Goal: Transaction & Acquisition: Download file/media

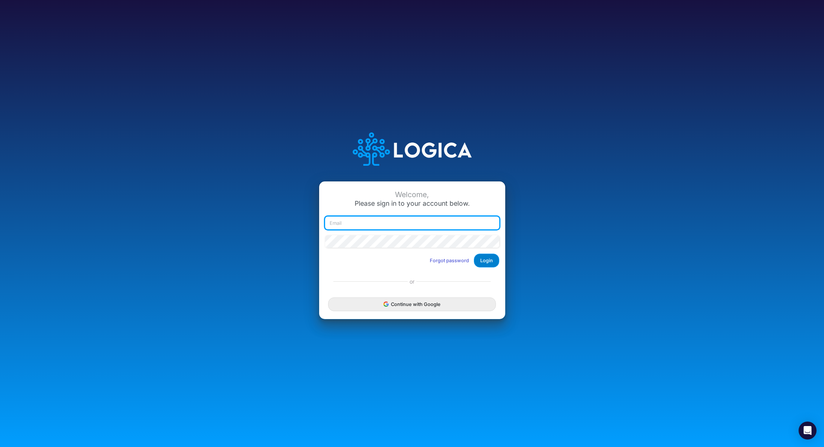
type input "[PERSON_NAME][EMAIL_ADDRESS][PERSON_NAME][DOMAIN_NAME]"
click at [490, 262] on button "Login" at bounding box center [486, 260] width 25 height 14
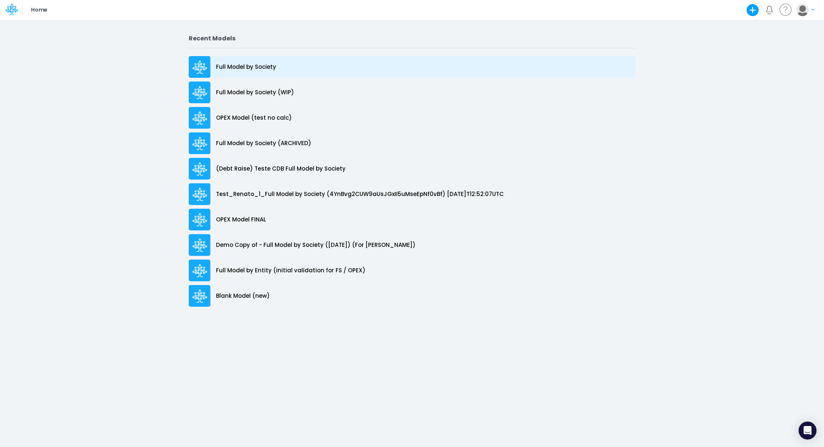
click at [261, 65] on p "Full Model by Society" at bounding box center [246, 67] width 60 height 9
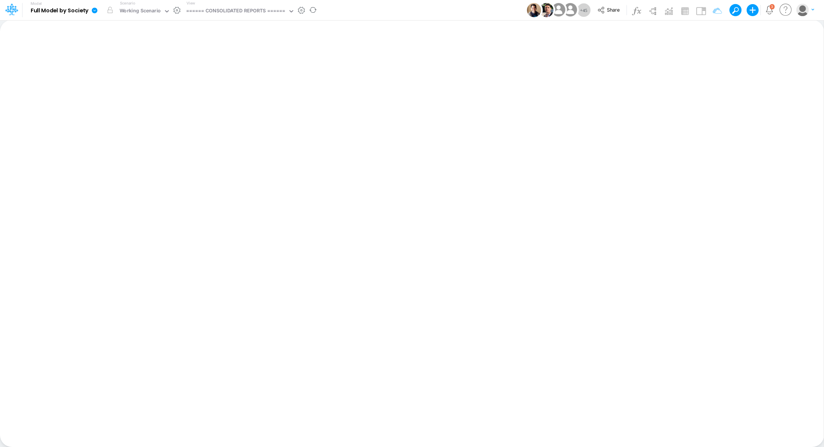
click at [96, 10] on icon at bounding box center [95, 10] width 6 height 6
click at [123, 78] on button "View model info" at bounding box center [132, 78] width 80 height 12
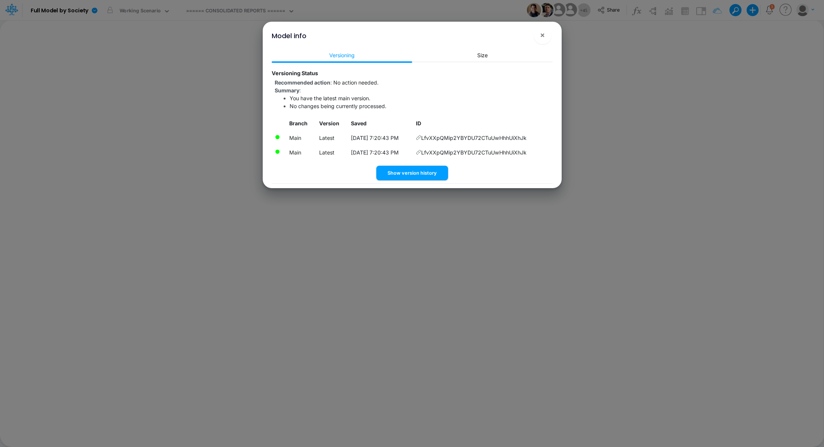
click at [421, 137] on icon at bounding box center [418, 137] width 5 height 5
click at [540, 35] on span "×" at bounding box center [542, 34] width 5 height 9
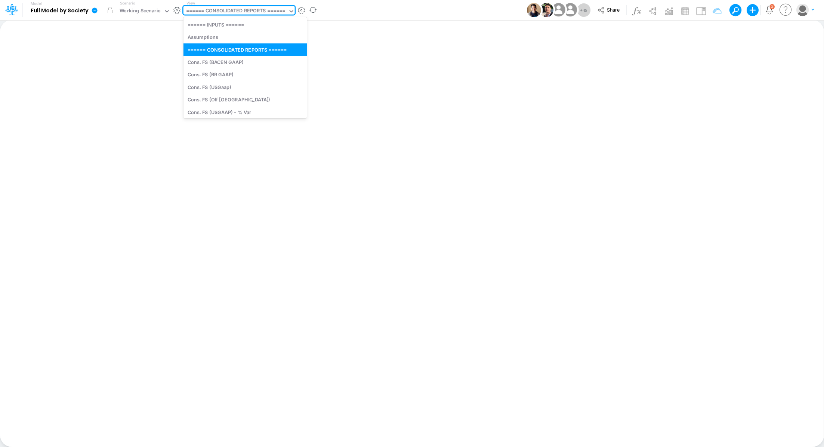
click at [212, 12] on div "====== CONSOLIDATED REPORTS ======" at bounding box center [235, 11] width 99 height 9
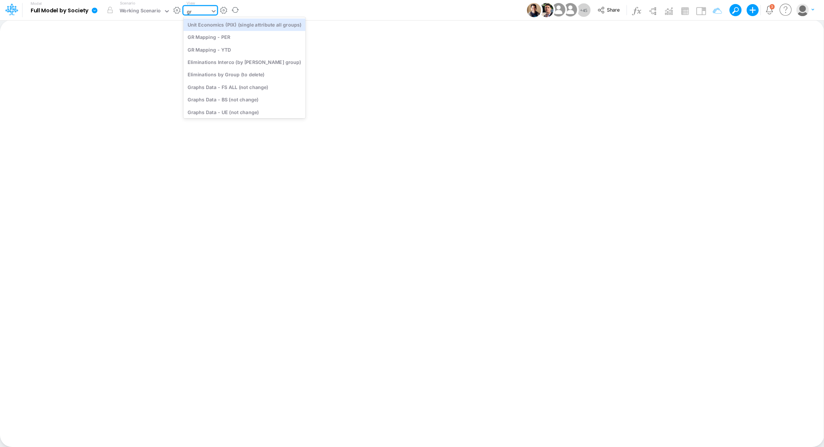
type input "gra"
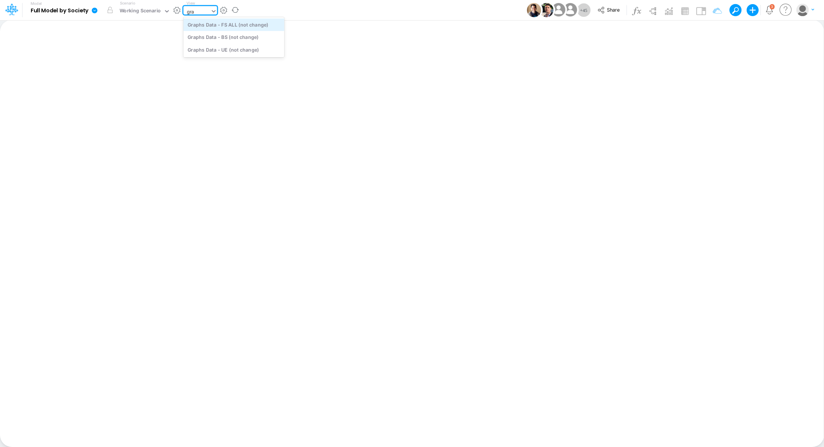
click at [257, 24] on div "Graphs Data - FS ALL (not change)" at bounding box center [233, 24] width 101 height 12
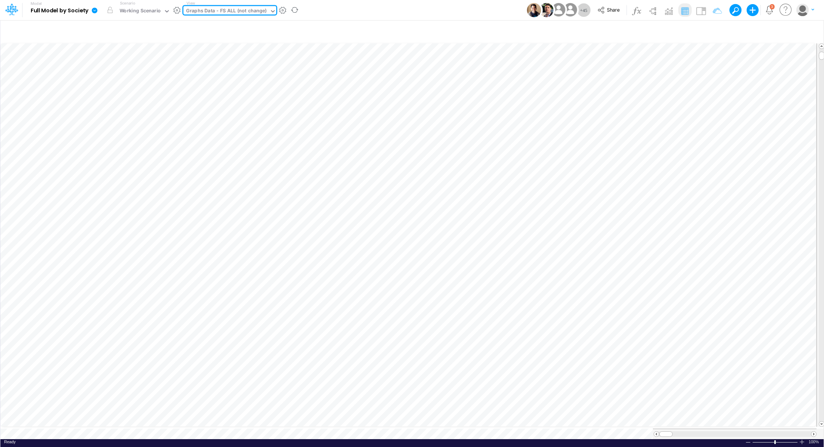
click at [96, 12] on icon at bounding box center [95, 10] width 6 height 6
click at [112, 65] on button "Export" at bounding box center [132, 65] width 80 height 12
click at [225, 67] on button "Excel" at bounding box center [213, 70] width 80 height 12
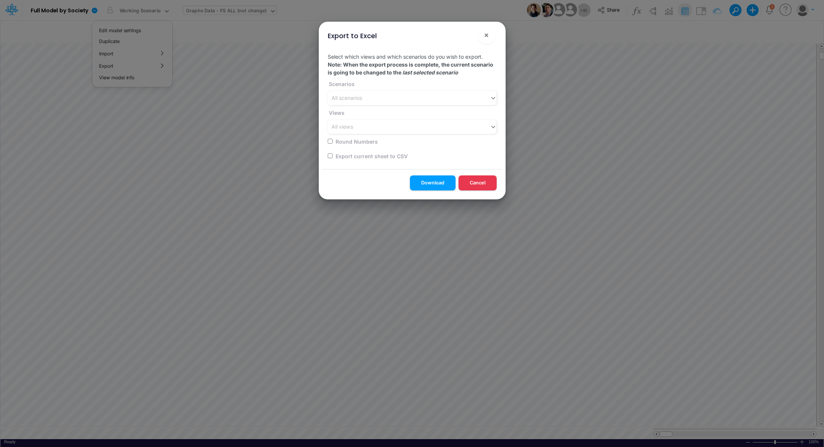
click at [328, 156] on input "checkbox" at bounding box center [330, 155] width 5 height 5
checkbox input "true"
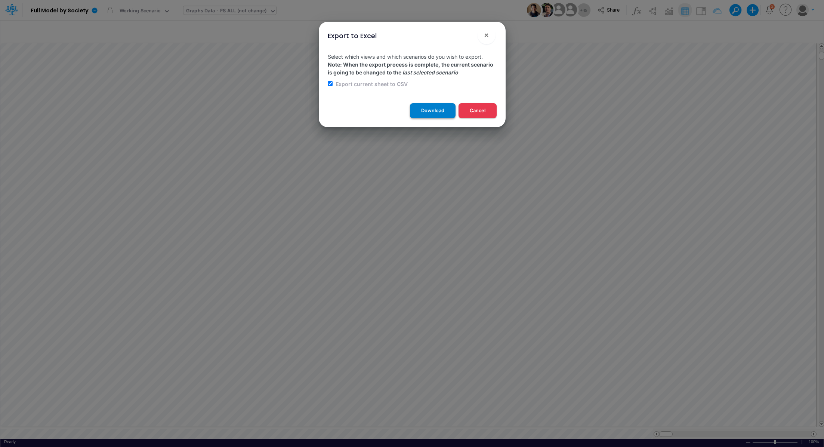
click at [429, 113] on button "Download" at bounding box center [433, 110] width 46 height 15
click at [196, 7] on div "Export to Excel × Select which views and which scenarios do you wish to export.…" at bounding box center [412, 223] width 824 height 447
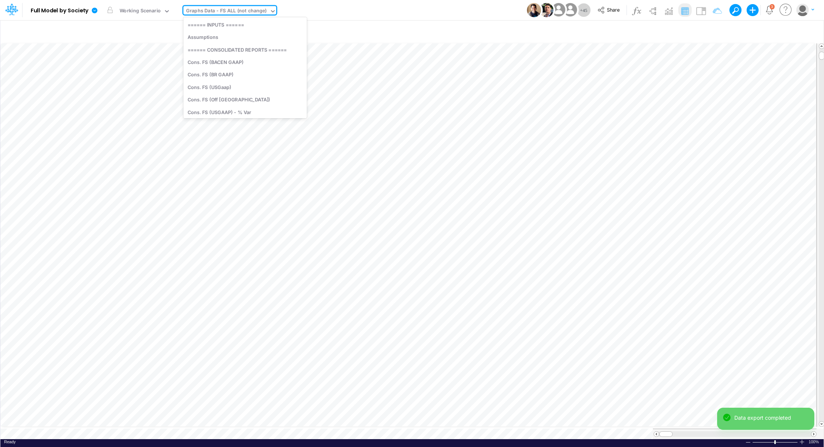
click at [213, 13] on div "Graphs Data - FS ALL (not change)" at bounding box center [226, 11] width 81 height 9
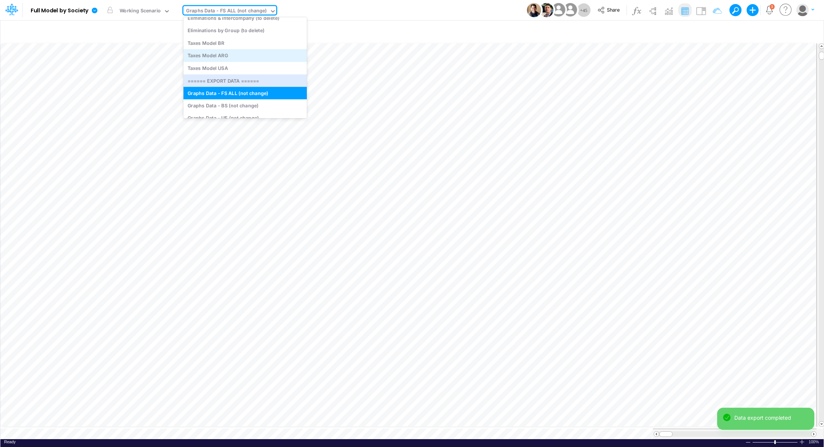
scroll to position [2213, 0]
click at [245, 101] on div "Graphs Data - BS (not change)" at bounding box center [244, 105] width 123 height 12
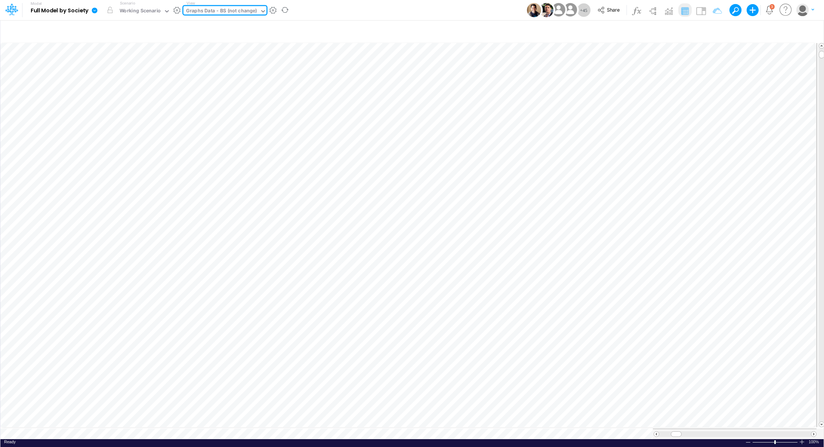
click at [96, 9] on icon at bounding box center [95, 10] width 6 height 6
click at [129, 61] on button "Export" at bounding box center [132, 65] width 80 height 12
click at [201, 68] on button "Excel" at bounding box center [213, 70] width 80 height 12
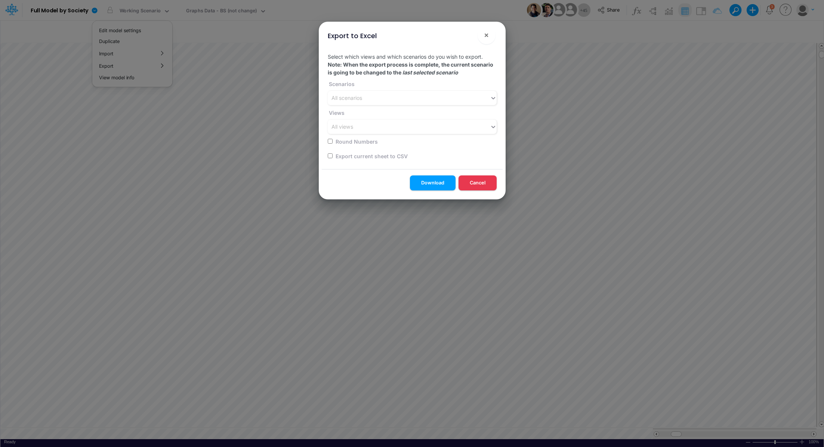
click at [330, 154] on input "checkbox" at bounding box center [330, 155] width 5 height 5
checkbox input "true"
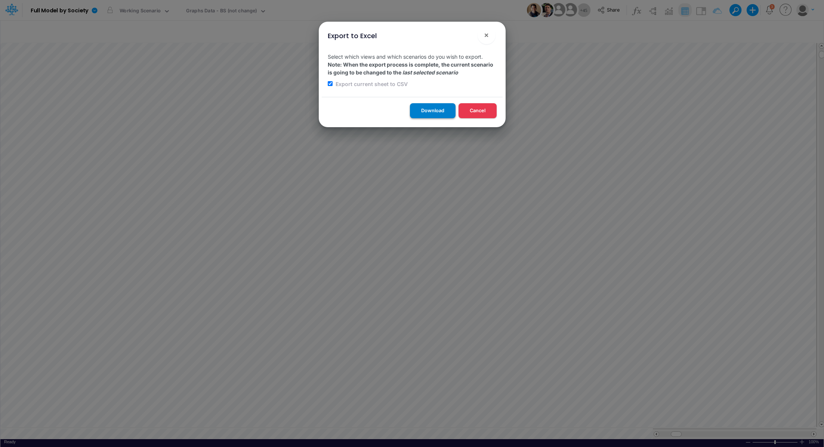
click at [420, 109] on button "Download" at bounding box center [433, 110] width 46 height 15
click at [225, 15] on div "Export to Excel × Select which views and which scenarios do you wish to export.…" at bounding box center [412, 223] width 824 height 447
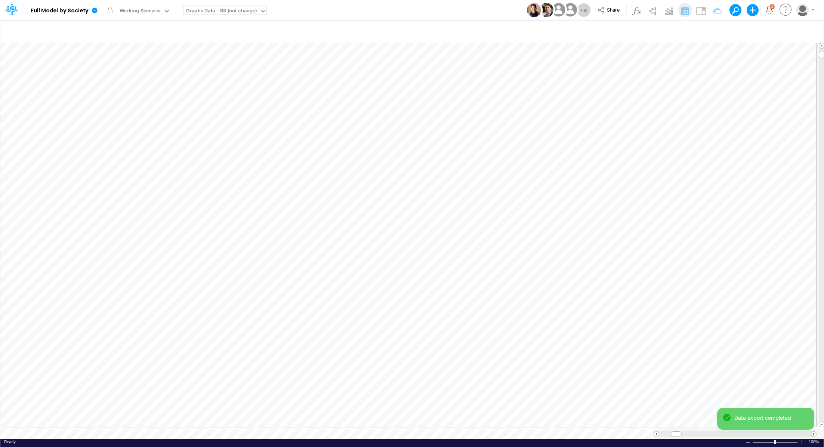
click at [225, 13] on div "Graphs Data - BS (not change)" at bounding box center [221, 11] width 71 height 9
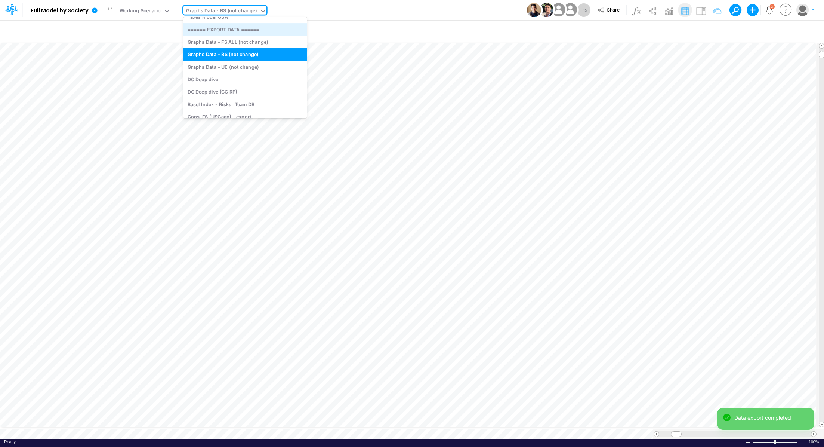
scroll to position [2278, 0]
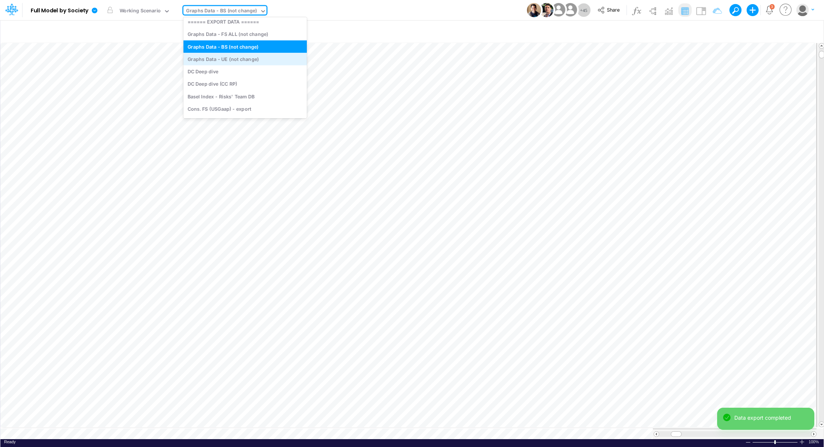
click at [250, 55] on div "Graphs Data - UE (not change)" at bounding box center [244, 59] width 123 height 12
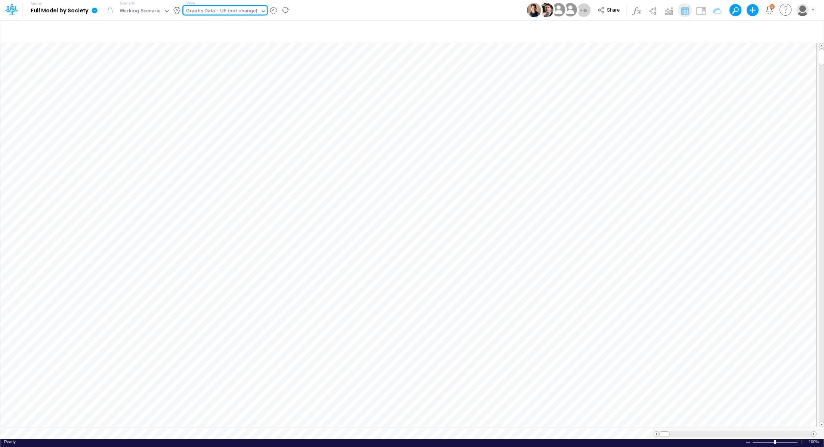
click at [94, 9] on icon at bounding box center [95, 10] width 6 height 6
click at [124, 65] on button "Export" at bounding box center [132, 65] width 80 height 12
click at [189, 67] on button "Excel" at bounding box center [213, 70] width 80 height 12
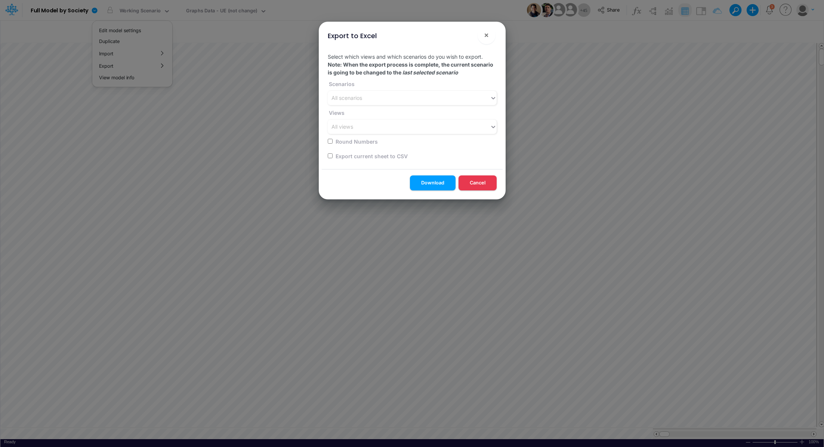
click at [330, 155] on input "checkbox" at bounding box center [330, 155] width 5 height 5
checkbox input "true"
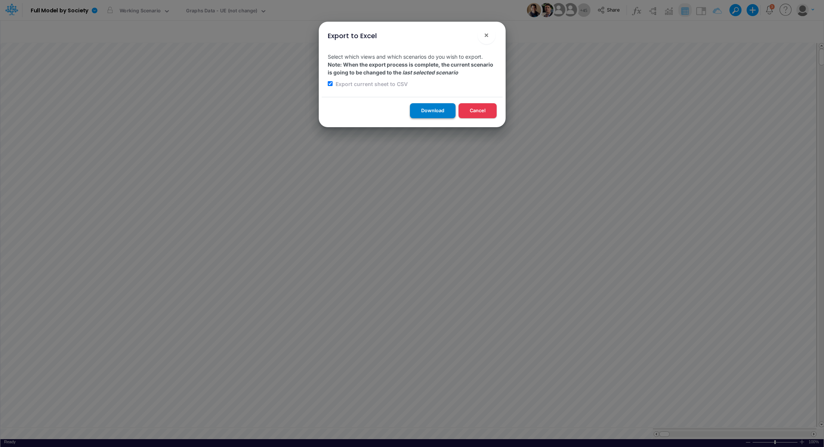
click at [420, 109] on button "Download" at bounding box center [433, 110] width 46 height 15
click at [221, 14] on div "Export to Excel × Select which views and which scenarios do you wish to export.…" at bounding box center [412, 223] width 824 height 447
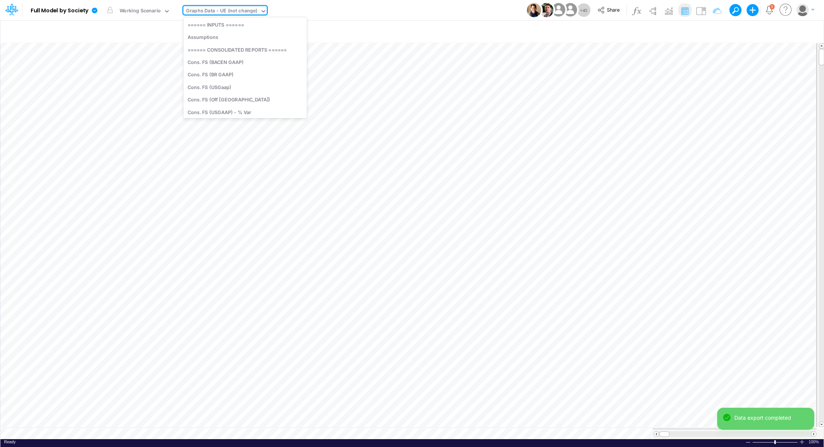
click at [220, 13] on div "Graphs Data - UE (not change)" at bounding box center [221, 11] width 71 height 9
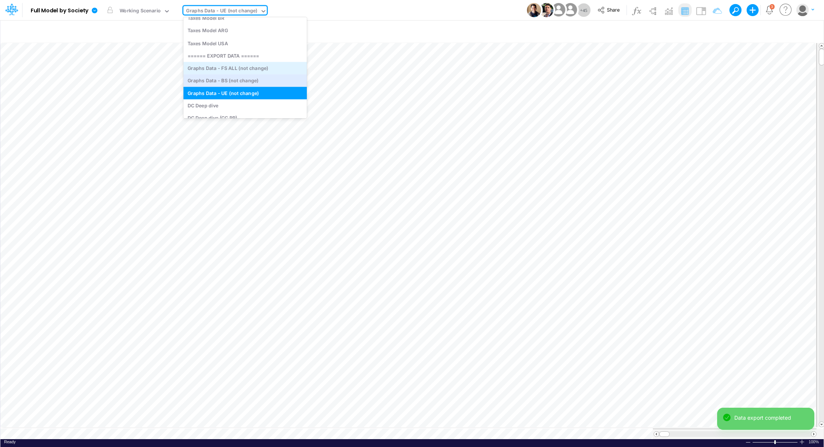
scroll to position [2242, 0]
click at [238, 101] on div "DC Deep dive" at bounding box center [244, 103] width 123 height 12
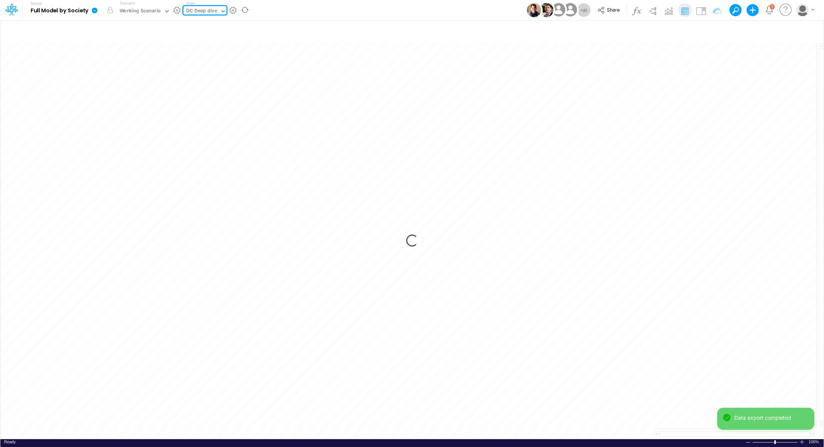
click at [97, 11] on icon at bounding box center [95, 10] width 6 height 6
click at [94, 10] on icon at bounding box center [95, 10] width 6 height 6
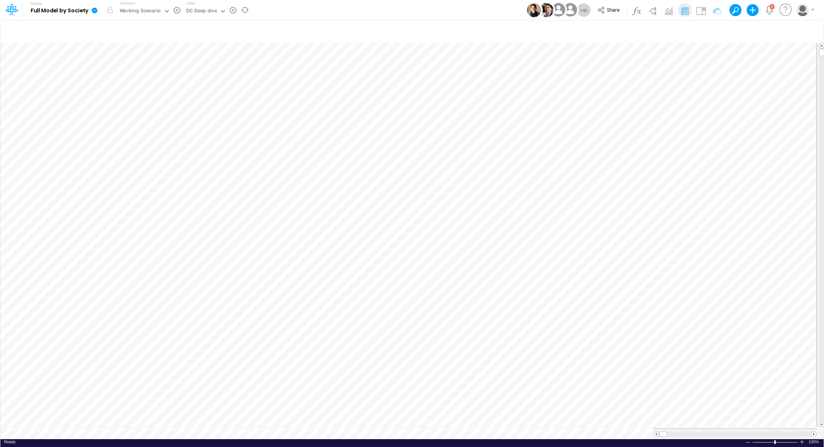
click at [94, 10] on icon at bounding box center [95, 10] width 6 height 6
click at [122, 67] on button "Export" at bounding box center [132, 65] width 80 height 12
click at [204, 68] on button "Excel" at bounding box center [213, 70] width 80 height 12
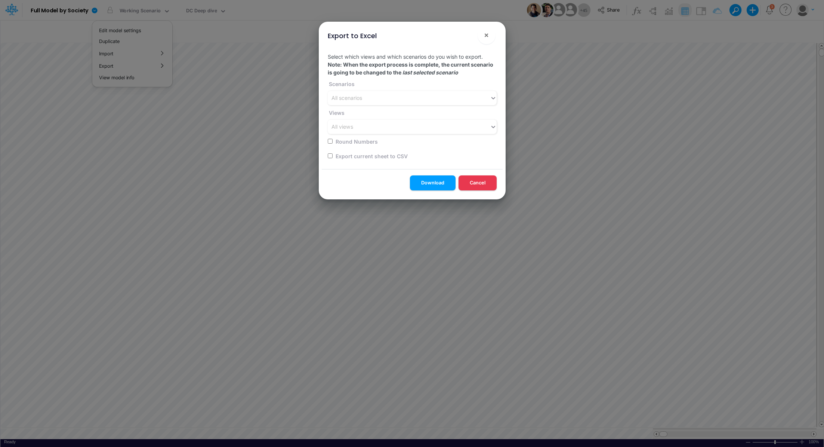
click at [329, 157] on input "checkbox" at bounding box center [330, 155] width 5 height 5
checkbox input "true"
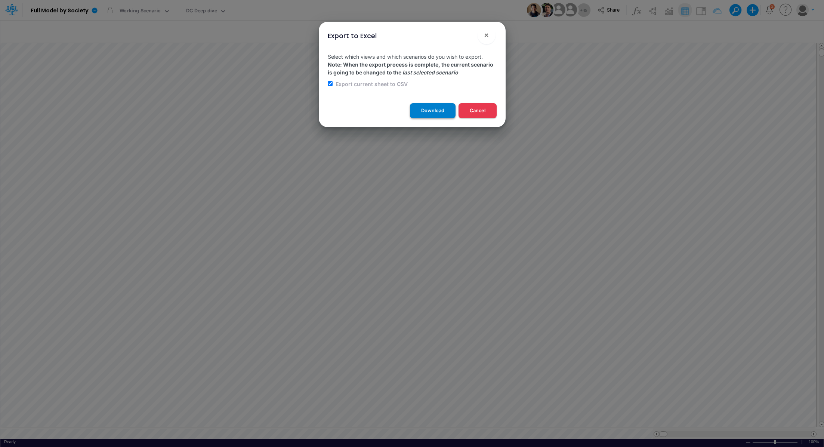
click at [420, 116] on button "Download" at bounding box center [433, 110] width 46 height 15
click at [198, 11] on div "Export to Excel × Select which views and which scenarios do you wish to export.…" at bounding box center [412, 223] width 824 height 447
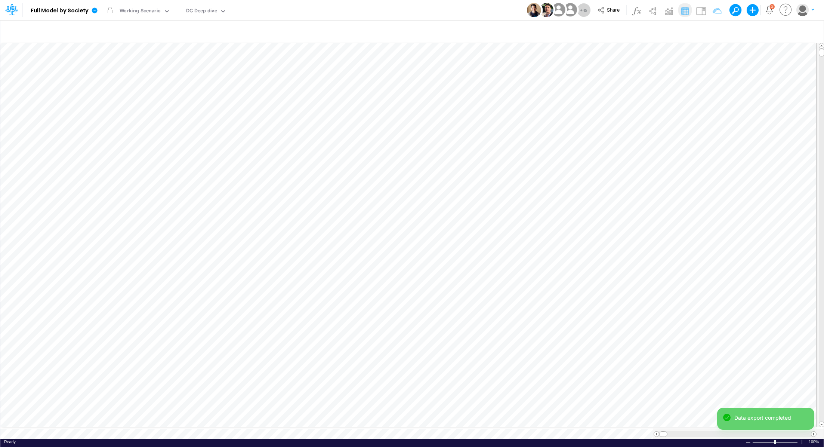
click at [198, 11] on div "DC Deep dive" at bounding box center [201, 11] width 31 height 9
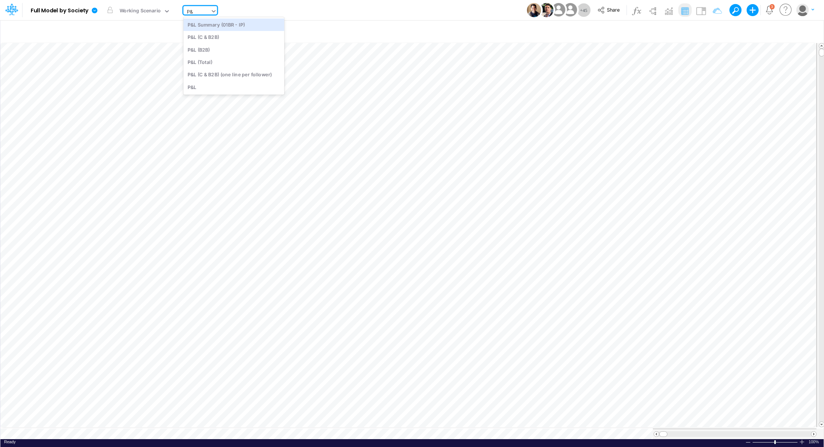
type input "P"
type input "bs de"
click at [222, 26] on div "BS Details Consolidated (USGaap)" at bounding box center [233, 24] width 101 height 12
click at [94, 11] on icon at bounding box center [95, 10] width 6 height 6
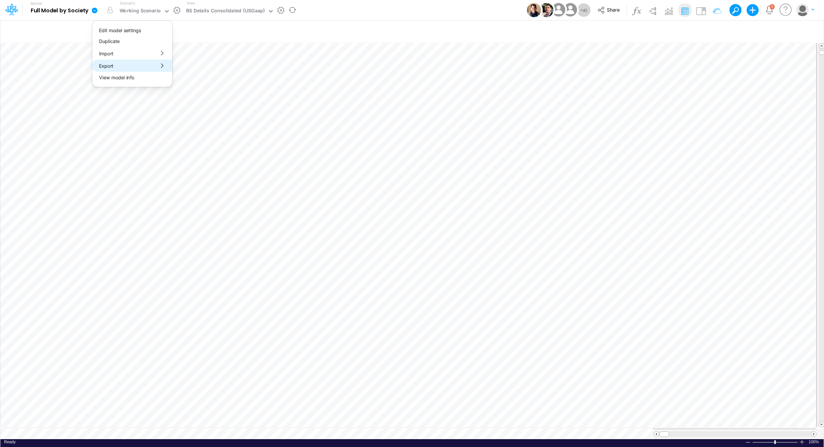
click at [127, 64] on button "Export" at bounding box center [132, 65] width 80 height 12
click at [206, 67] on button "Excel" at bounding box center [213, 70] width 80 height 12
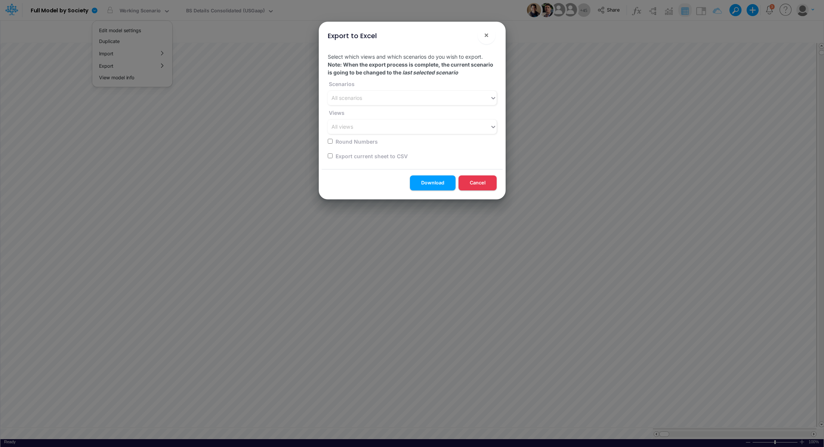
click at [328, 154] on input "checkbox" at bounding box center [330, 155] width 5 height 5
checkbox input "true"
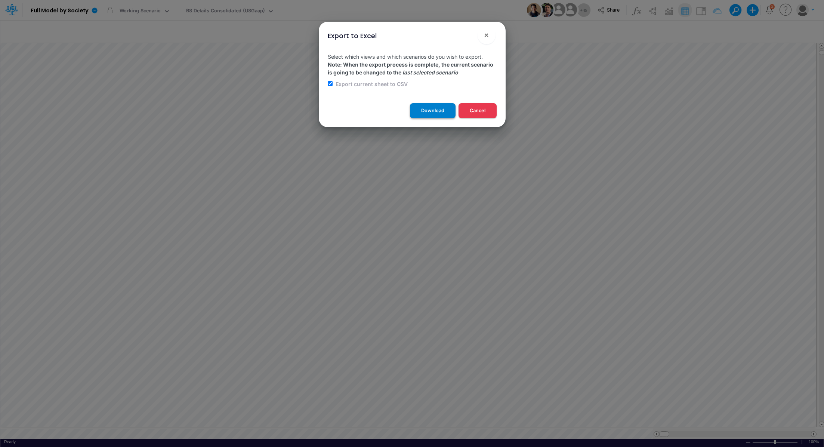
click at [438, 109] on button "Download" at bounding box center [433, 110] width 46 height 15
click at [216, 13] on div "Export to Excel × Select which views and which scenarios do you wish to export.…" at bounding box center [412, 223] width 824 height 447
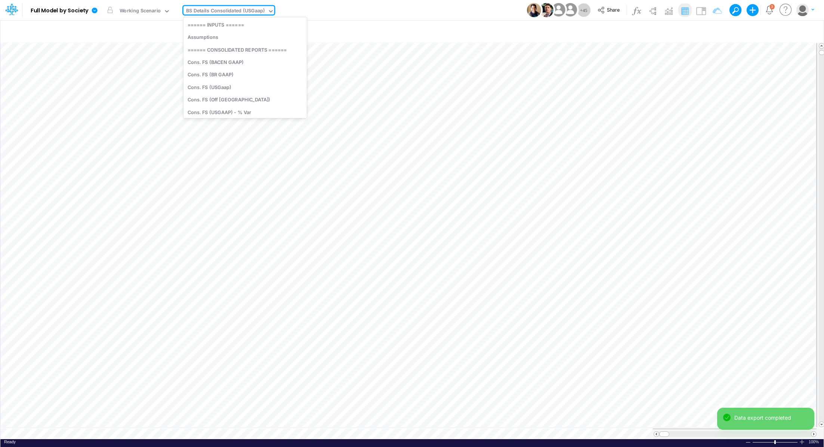
click at [219, 12] on div "BS Details Consolidated (USGaap)" at bounding box center [225, 11] width 79 height 9
type input "P&L"
click at [238, 37] on div "P&L (C & B2B)" at bounding box center [233, 37] width 101 height 12
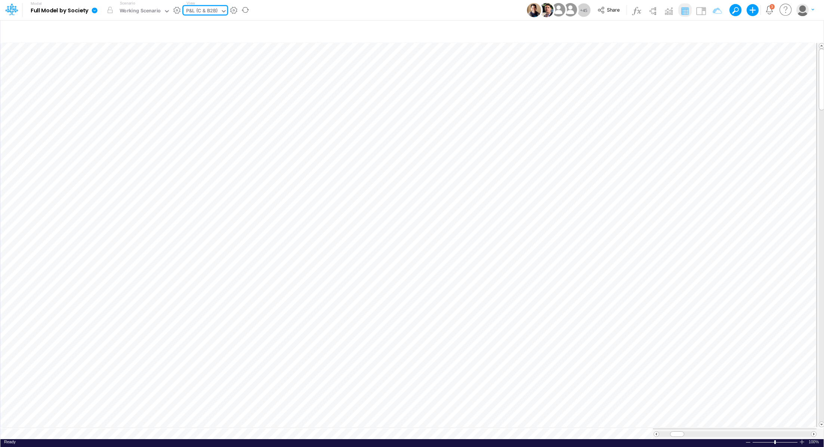
click at [95, 11] on icon at bounding box center [95, 10] width 6 height 6
click at [114, 67] on button "Export" at bounding box center [132, 65] width 80 height 12
click at [194, 71] on button "Excel" at bounding box center [213, 70] width 80 height 12
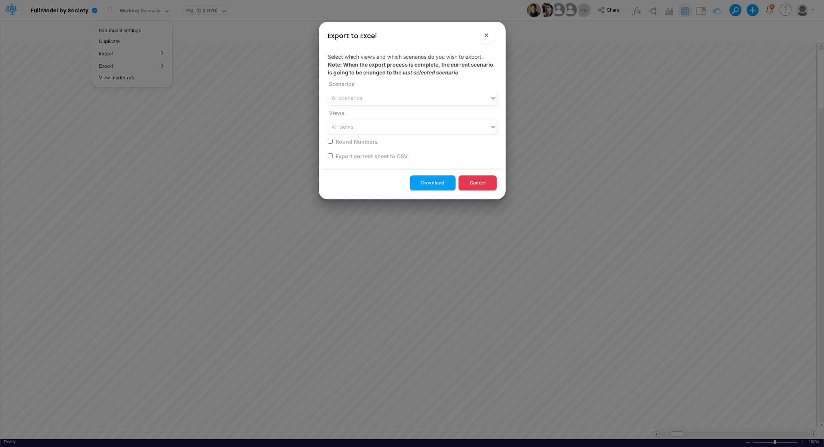
click at [328, 154] on input "checkbox" at bounding box center [330, 155] width 5 height 5
checkbox input "true"
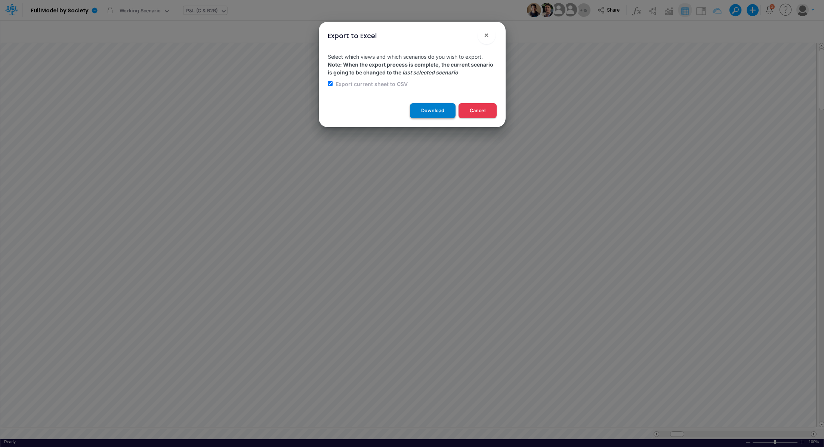
click at [423, 109] on button "Download" at bounding box center [433, 110] width 46 height 15
click at [485, 37] on span "×" at bounding box center [486, 34] width 5 height 9
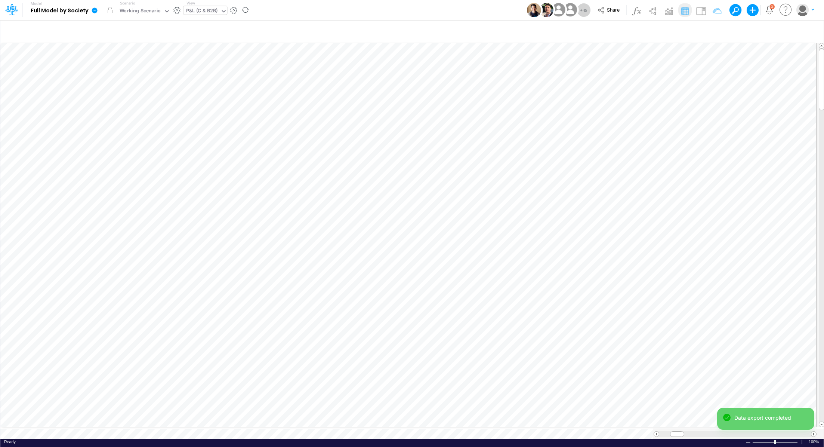
click at [95, 8] on icon at bounding box center [95, 10] width 6 height 6
click at [128, 67] on button "Export" at bounding box center [132, 65] width 80 height 12
click at [219, 72] on button "Excel" at bounding box center [213, 70] width 80 height 12
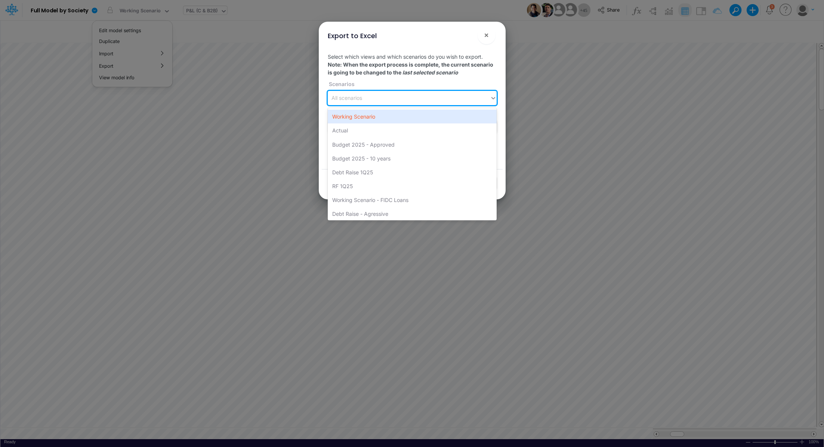
click at [346, 97] on div "All scenarios" at bounding box center [346, 98] width 31 height 8
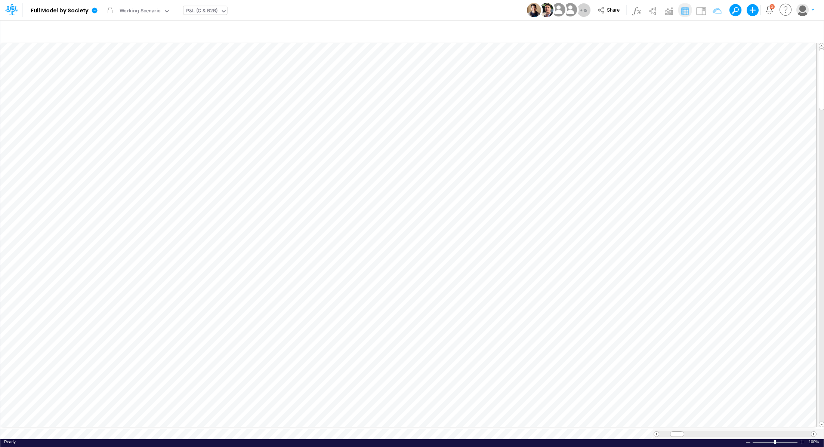
click at [204, 13] on div "P&L (C & B2B)" at bounding box center [202, 11] width 32 height 9
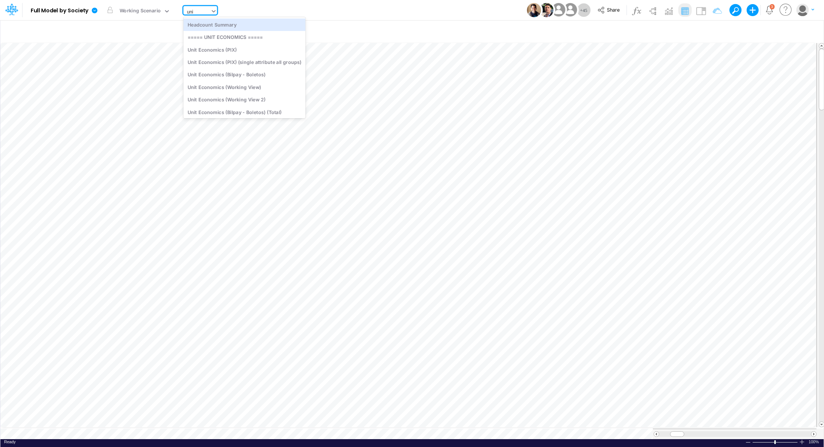
type input "unit"
click at [207, 35] on div "Unit Economics (PIX)" at bounding box center [244, 37] width 122 height 12
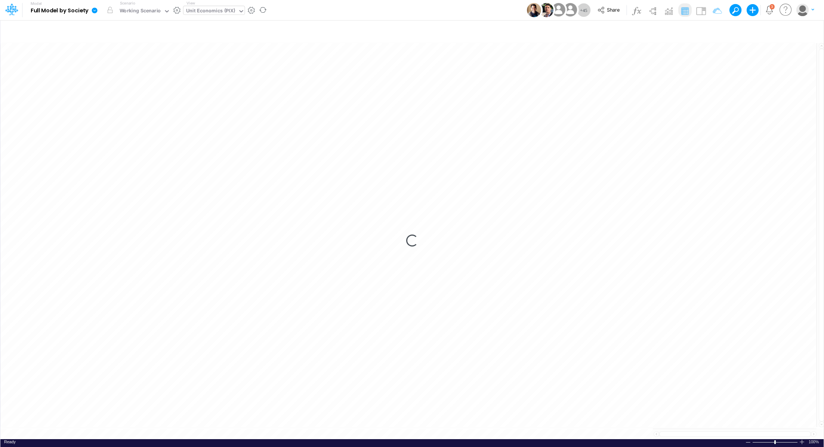
click at [97, 10] on icon at bounding box center [95, 10] width 6 height 6
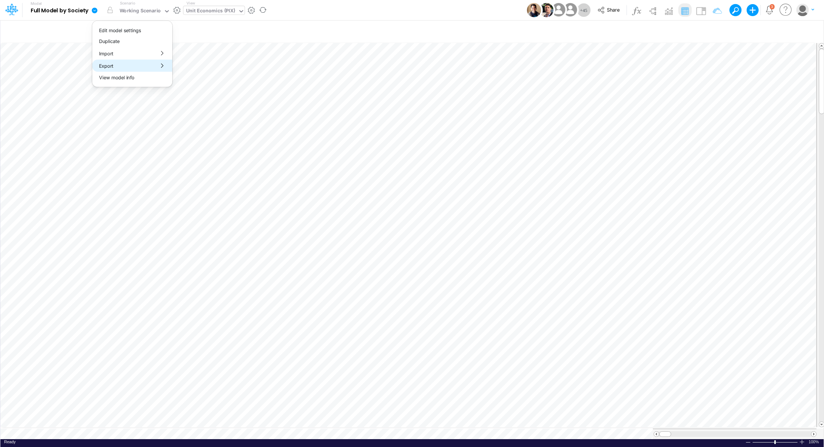
click at [110, 65] on button "Export" at bounding box center [132, 65] width 80 height 12
click at [188, 67] on button "Excel" at bounding box center [213, 70] width 80 height 12
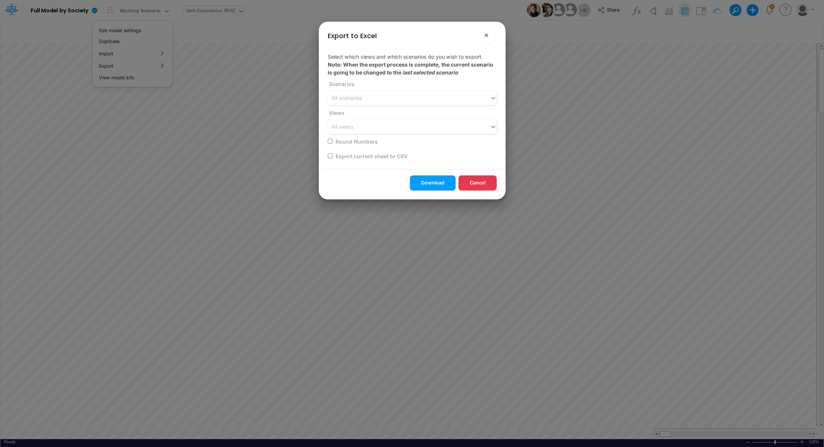
click at [329, 157] on input "checkbox" at bounding box center [330, 155] width 5 height 5
checkbox input "true"
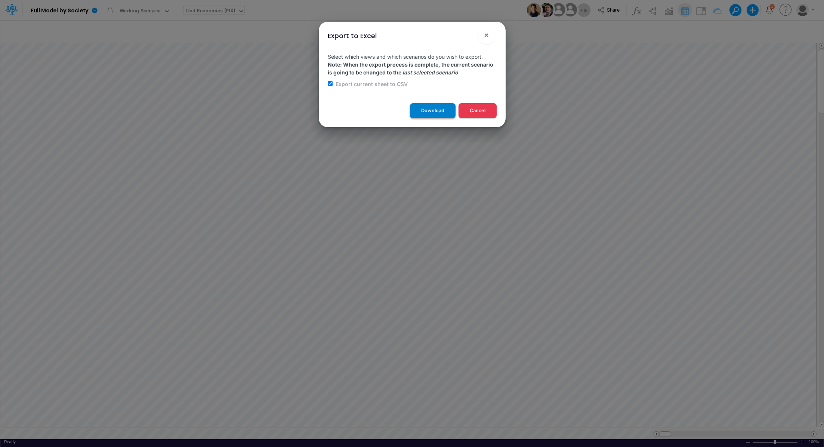
click at [430, 116] on button "Download" at bounding box center [433, 110] width 46 height 15
click at [490, 35] on button "×" at bounding box center [487, 35] width 18 height 18
